Goal: Ask a question

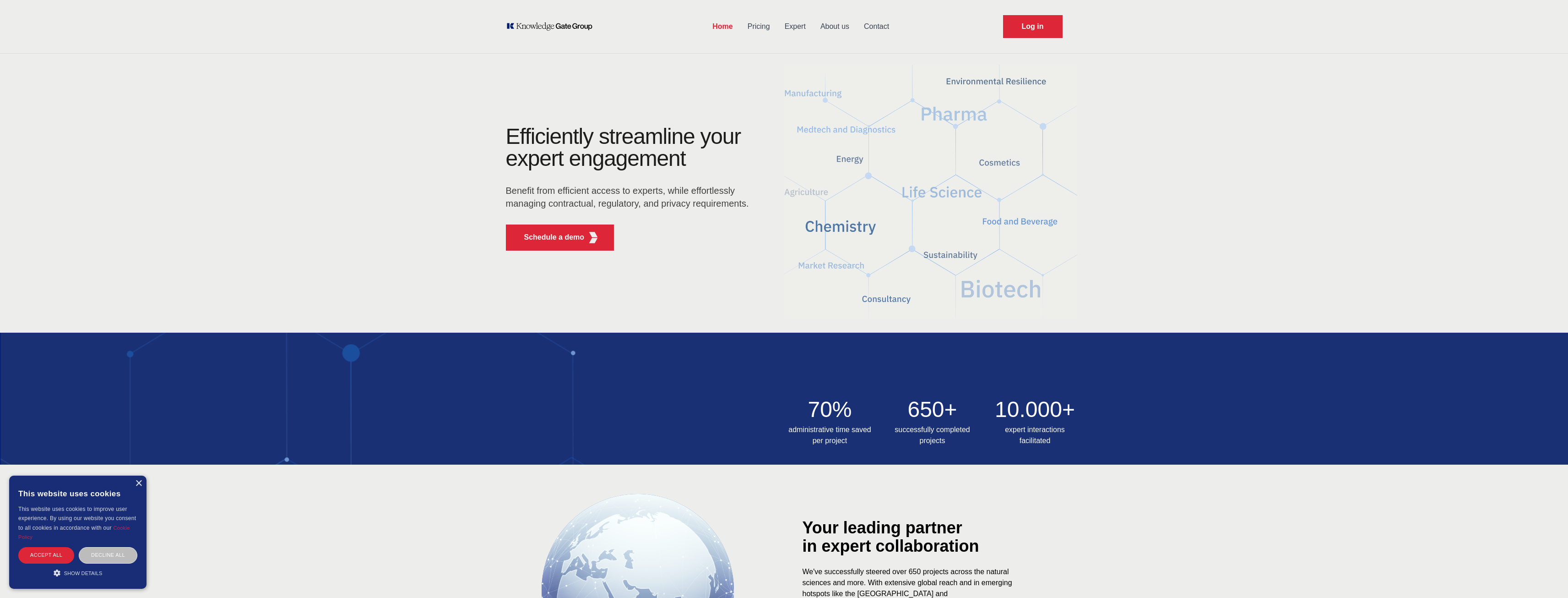
click at [797, 28] on link "Expert" at bounding box center [795, 27] width 36 height 24
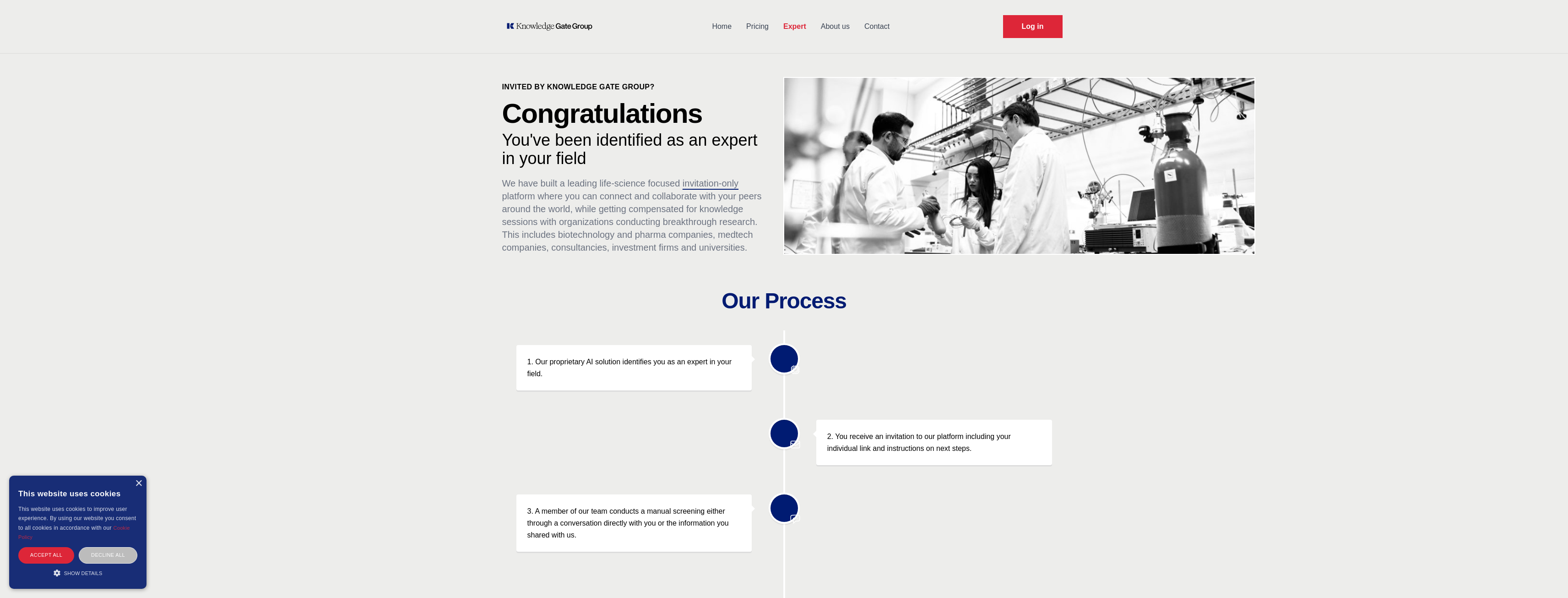
drag, startPoint x: 794, startPoint y: 55, endPoint x: 802, endPoint y: 58, distance: 8.5
drag, startPoint x: 803, startPoint y: 60, endPoint x: 795, endPoint y: 66, distance: 10.0
drag, startPoint x: 795, startPoint y: 66, endPoint x: 598, endPoint y: 137, distance: 209.4
click at [598, 137] on p "You've been identified as an expert in your field" at bounding box center [634, 149] width 263 height 37
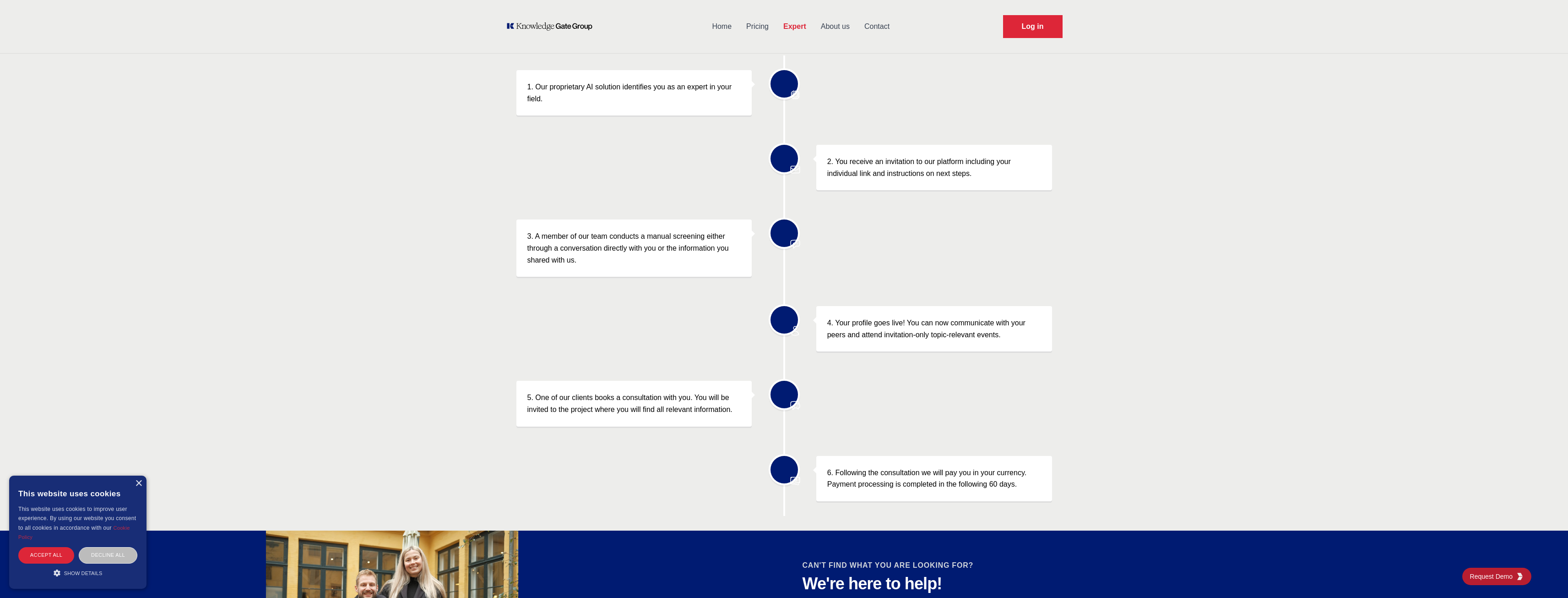
scroll to position [228, 0]
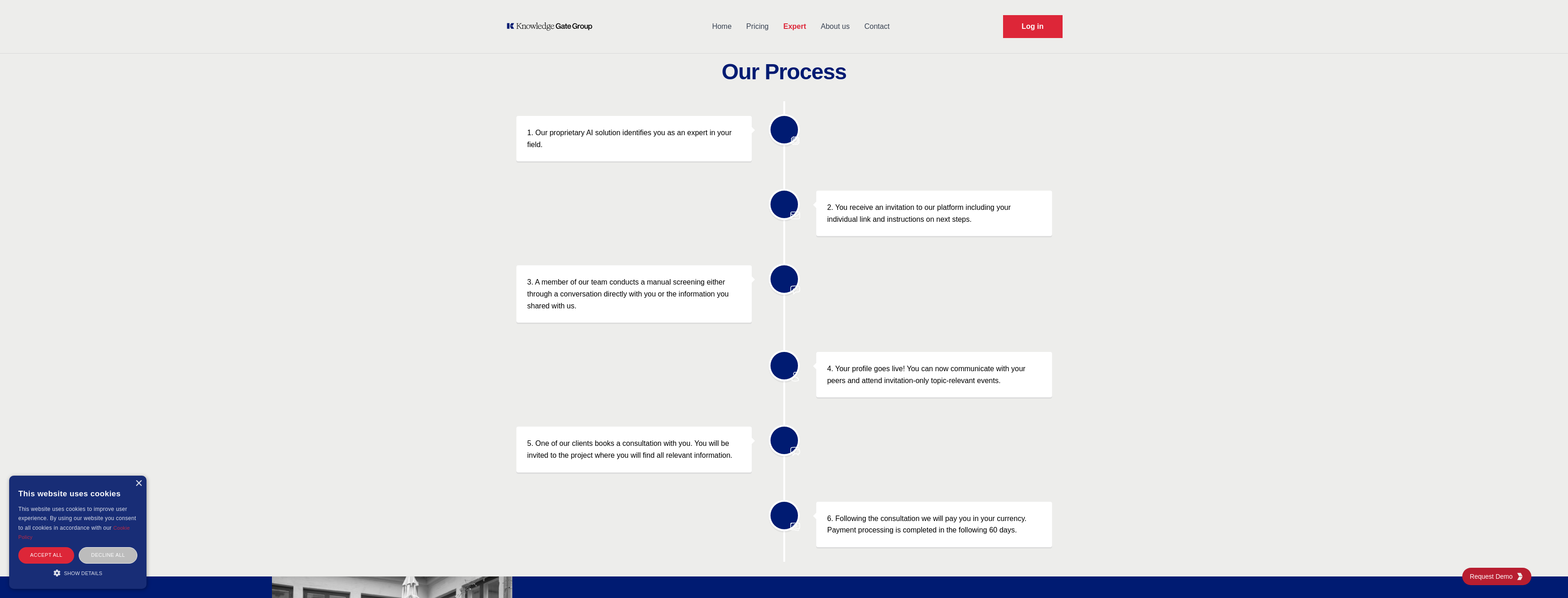
drag, startPoint x: 678, startPoint y: 50, endPoint x: 615, endPoint y: 84, distance: 71.6
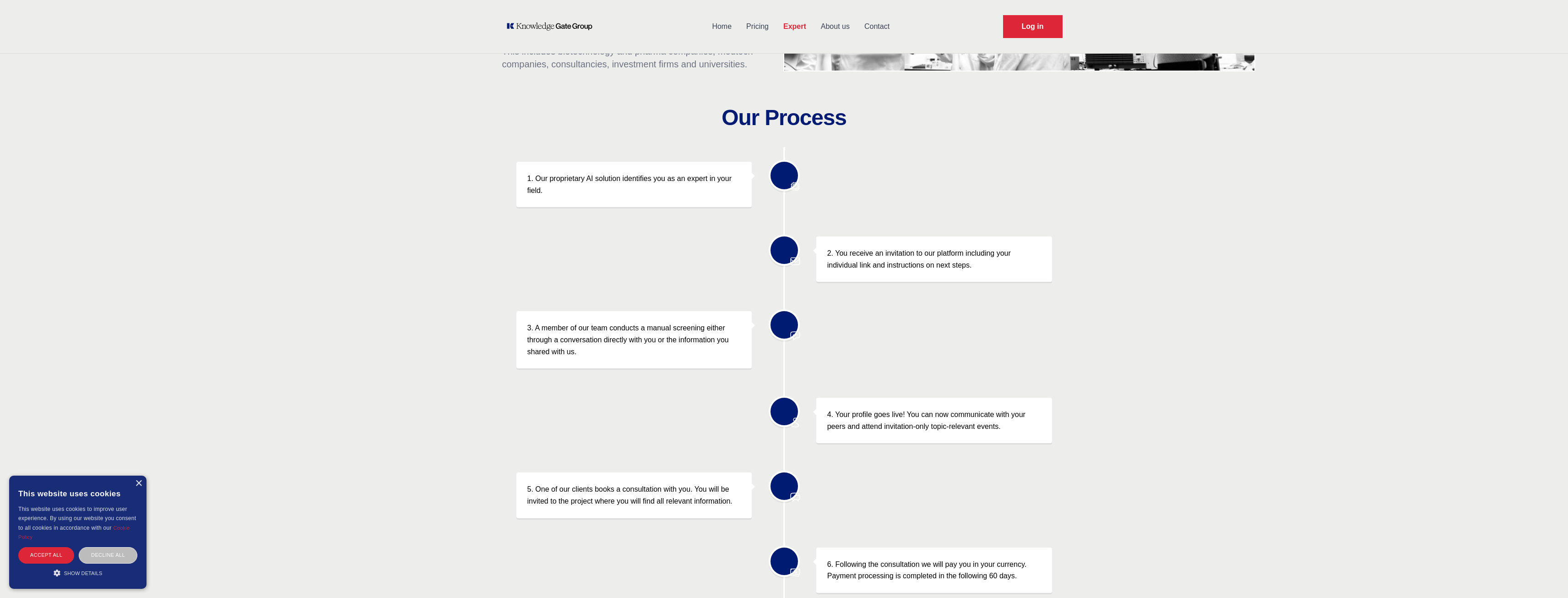
drag, startPoint x: 615, startPoint y: 84, endPoint x: 592, endPoint y: 175, distance: 93.9
drag, startPoint x: 592, startPoint y: 175, endPoint x: 249, endPoint y: 533, distance: 495.8
drag, startPoint x: 249, startPoint y: 533, endPoint x: 755, endPoint y: 25, distance: 717.0
click at [755, 25] on link "Pricing" at bounding box center [757, 27] width 37 height 24
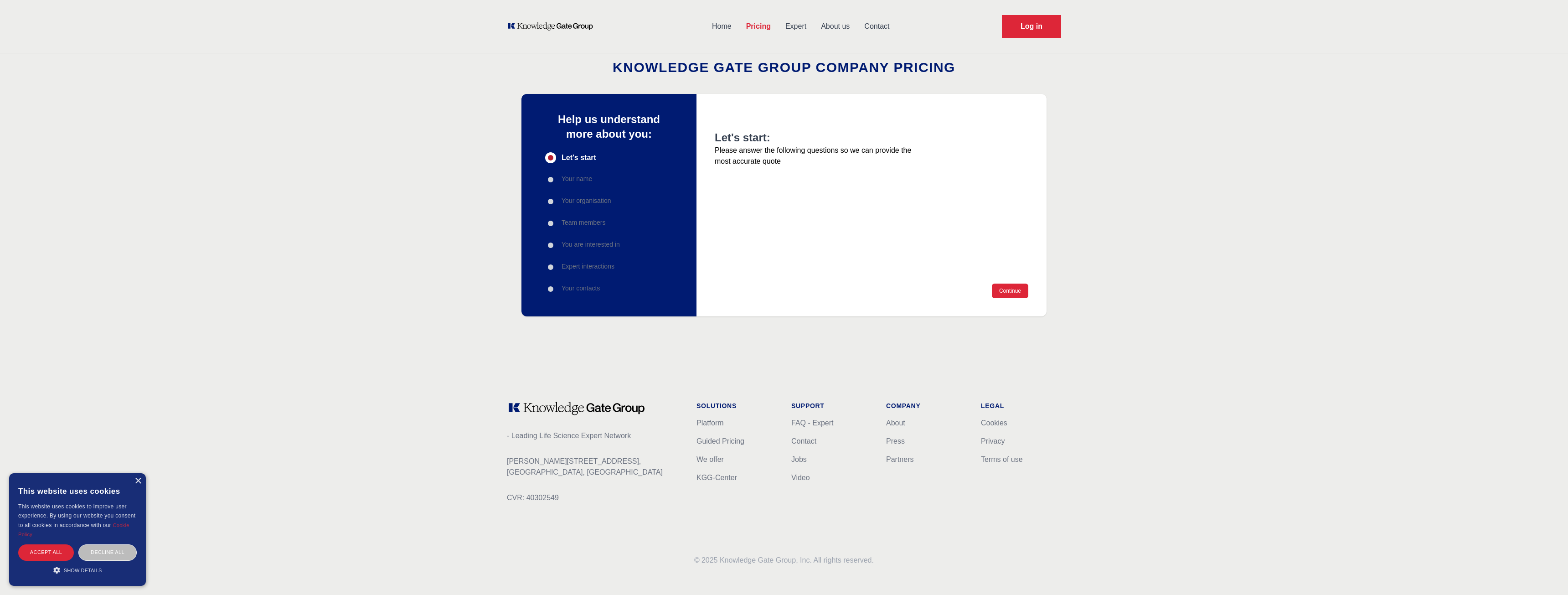
click at [808, 22] on link "Expert" at bounding box center [796, 27] width 36 height 24
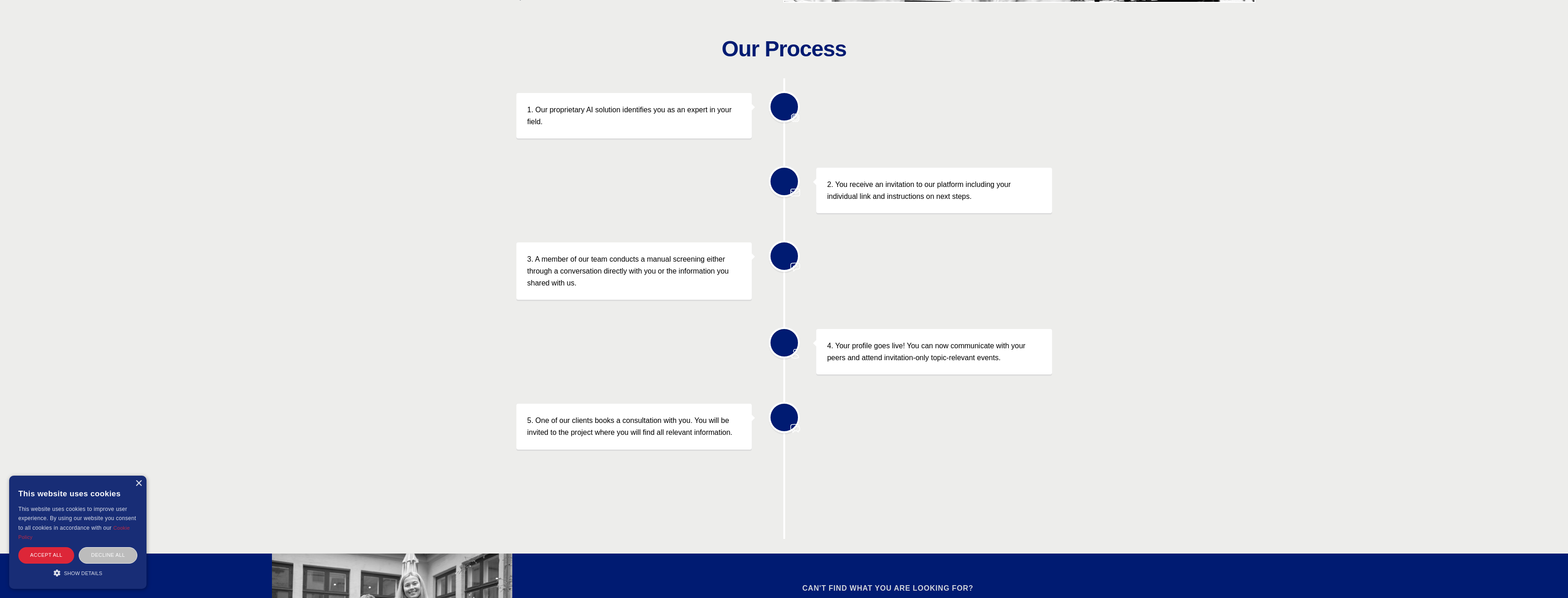
scroll to position [275, 0]
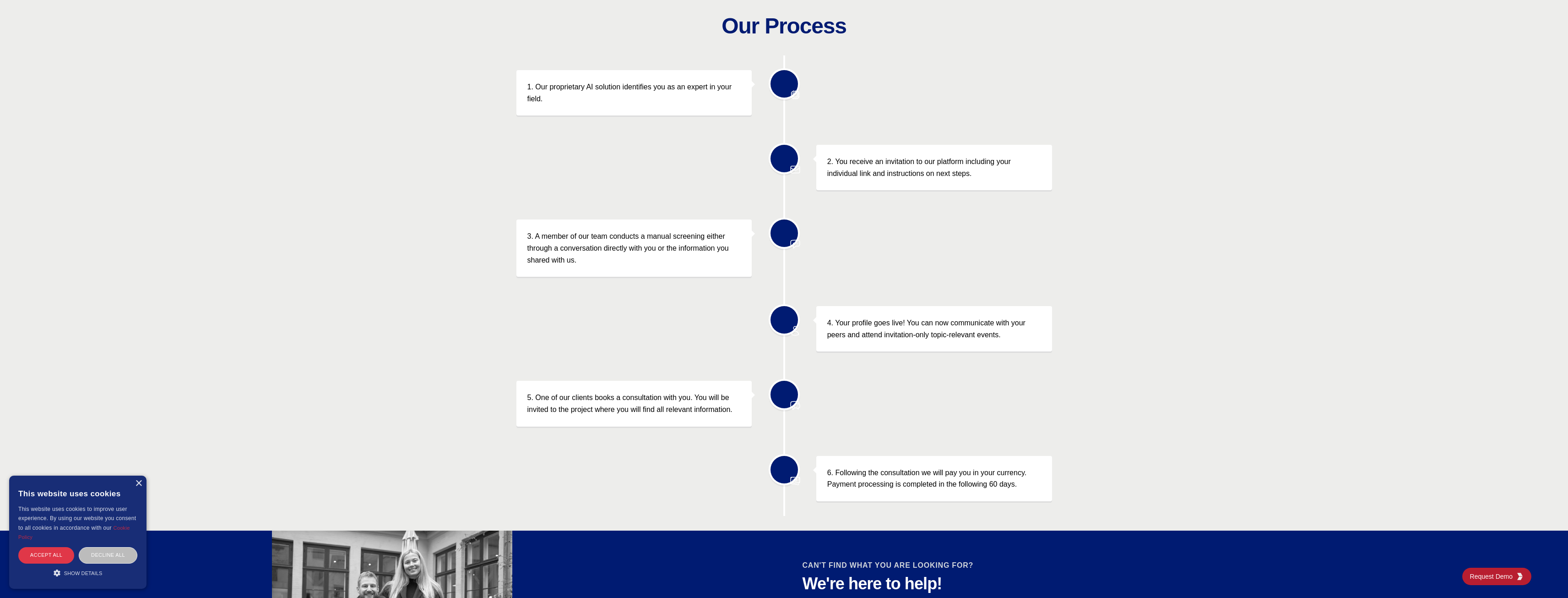
click at [49, 552] on div "Accept all" at bounding box center [46, 554] width 56 height 16
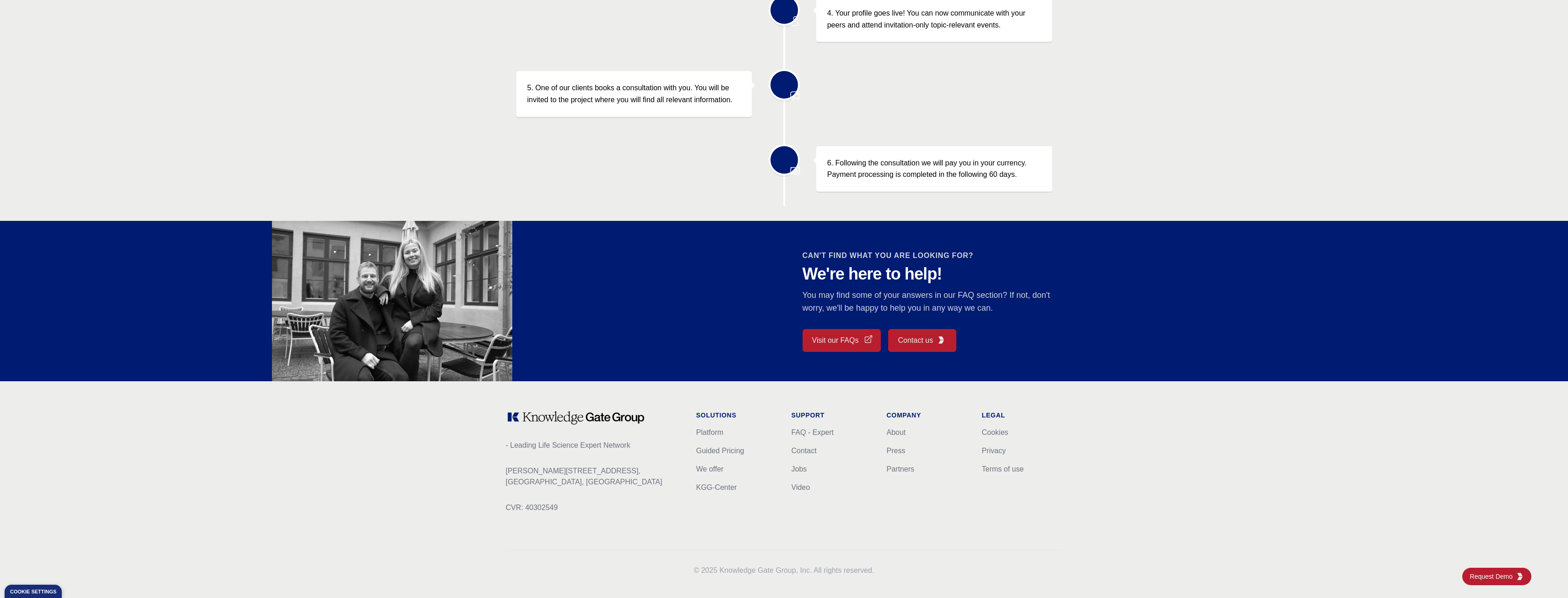
scroll to position [592, 0]
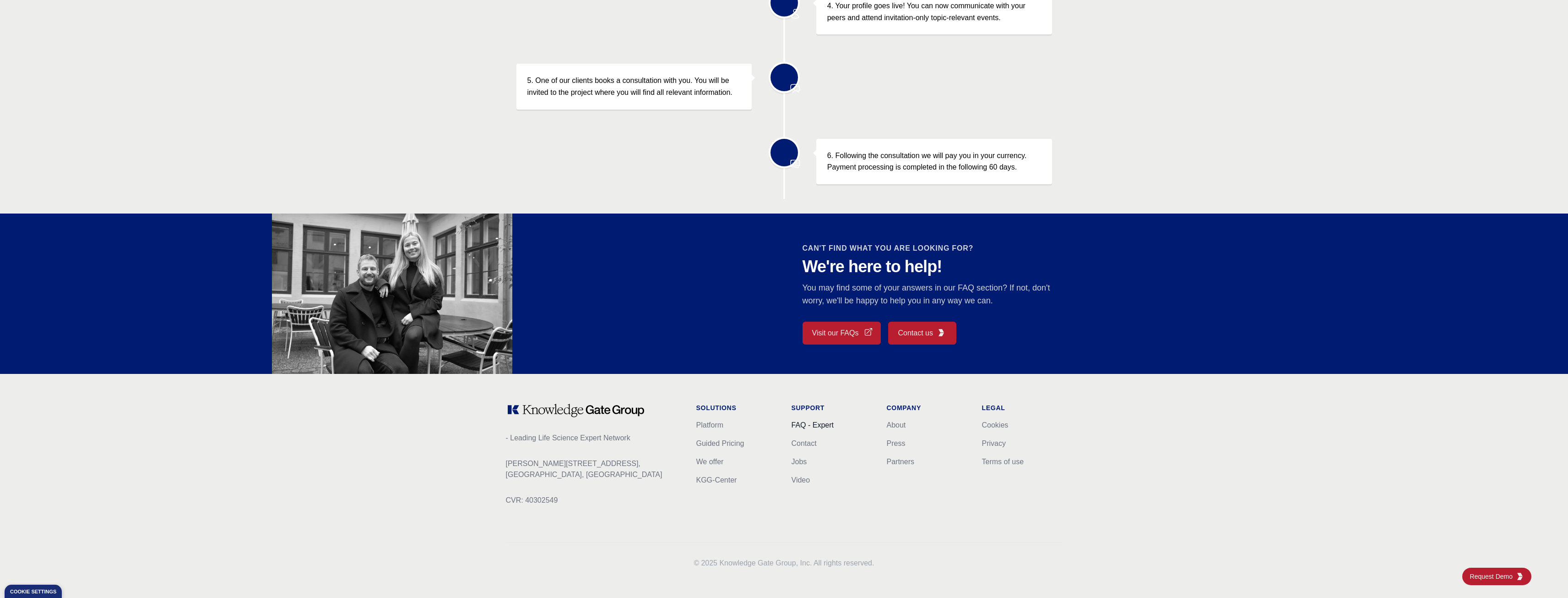
click at [816, 428] on link "FAQ - Expert" at bounding box center [812, 425] width 42 height 8
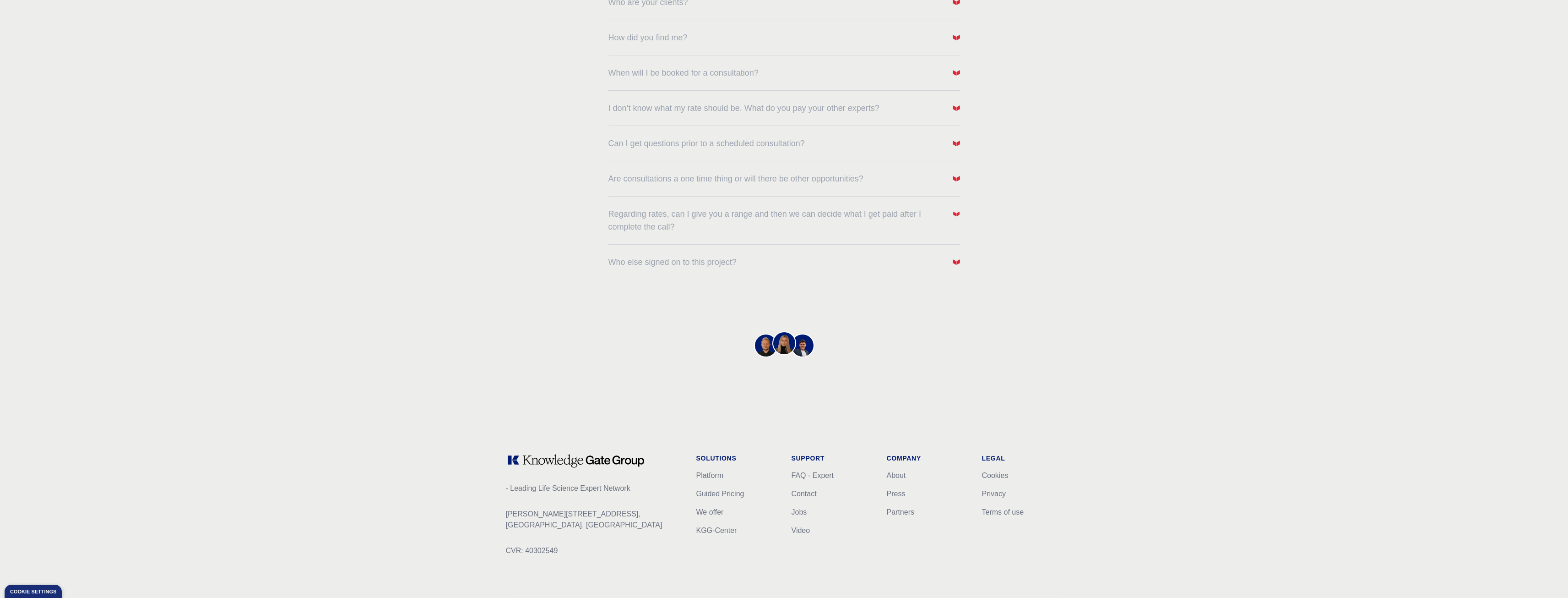
scroll to position [275, 0]
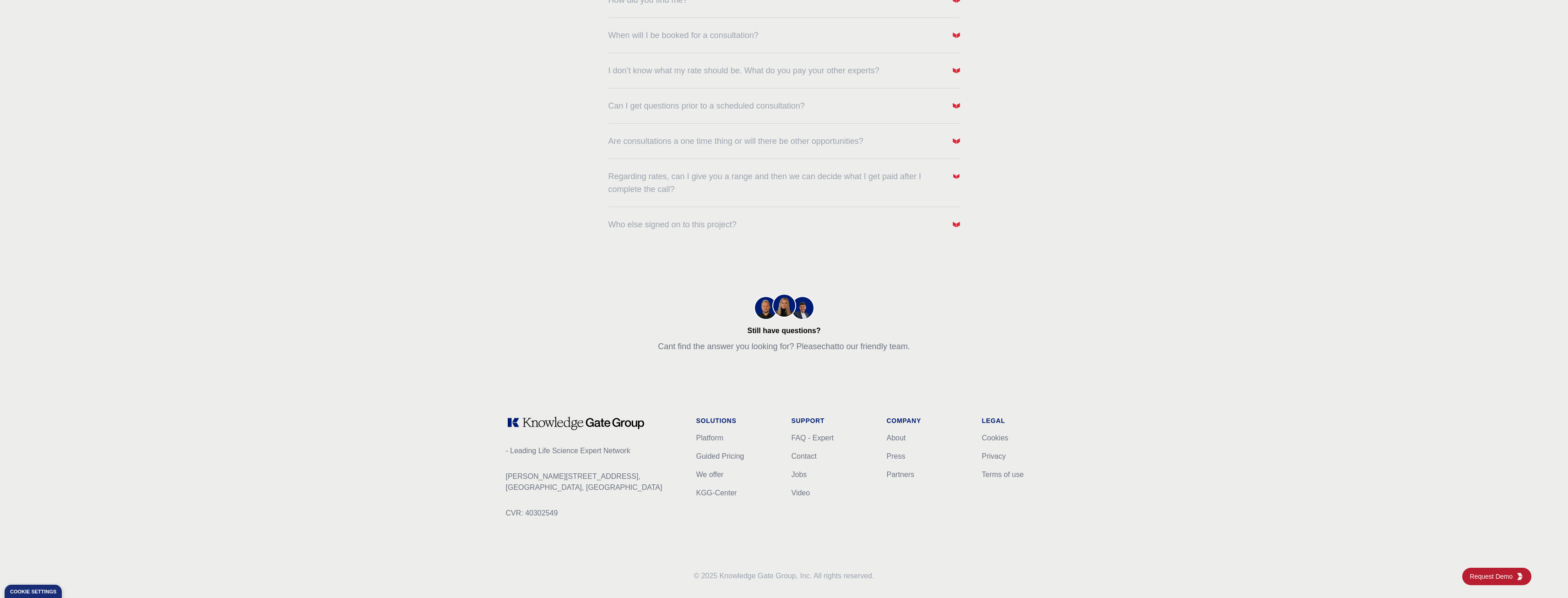
click at [813, 441] on li "FAQ - Expert" at bounding box center [831, 437] width 80 height 11
drag, startPoint x: 814, startPoint y: 445, endPoint x: 1158, endPoint y: 177, distance: 436.1
click at [1158, 177] on div "FAQs - Expert Frequently Asked Questions Have questions? We're here to help. Do…" at bounding box center [784, 22] width 1568 height 475
